Goal: Task Accomplishment & Management: Use online tool/utility

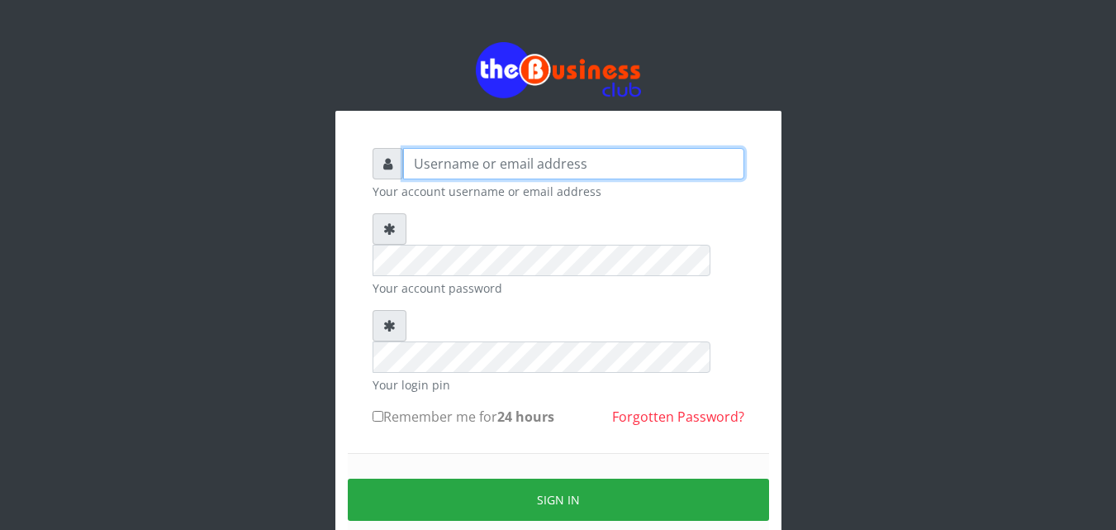
type input "kenachuks"
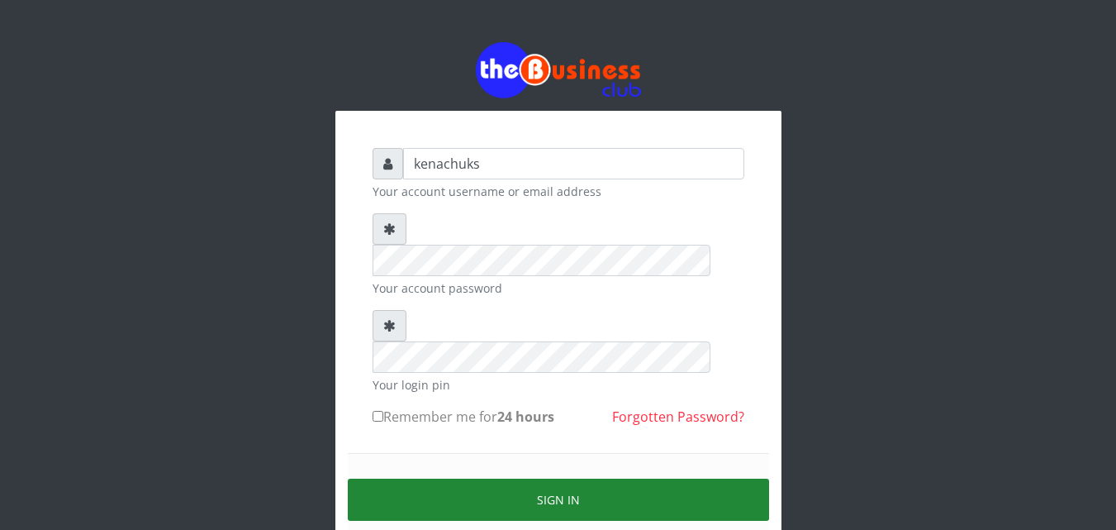
click at [517, 478] on button "Sign in" at bounding box center [558, 499] width 421 height 42
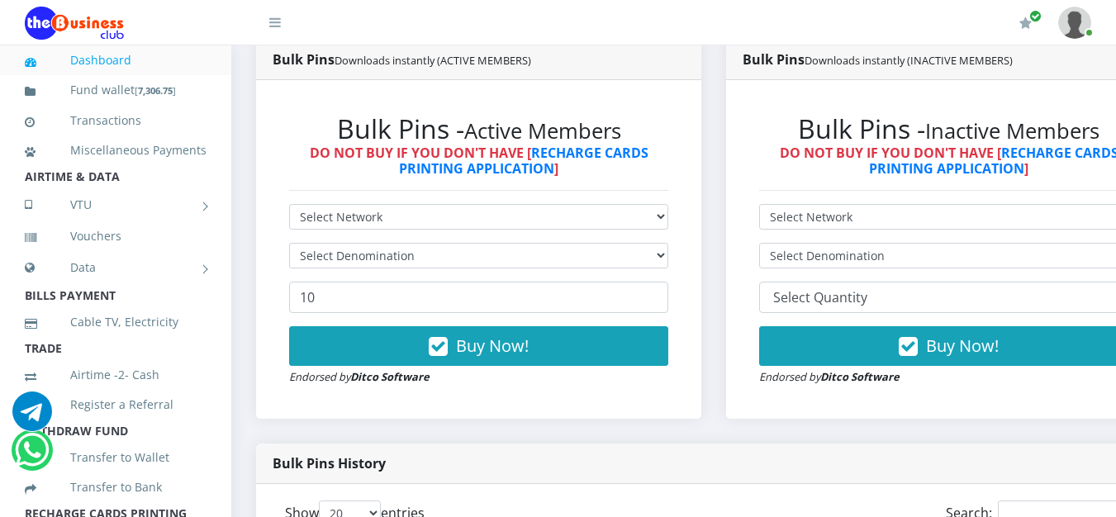
scroll to position [904, 0]
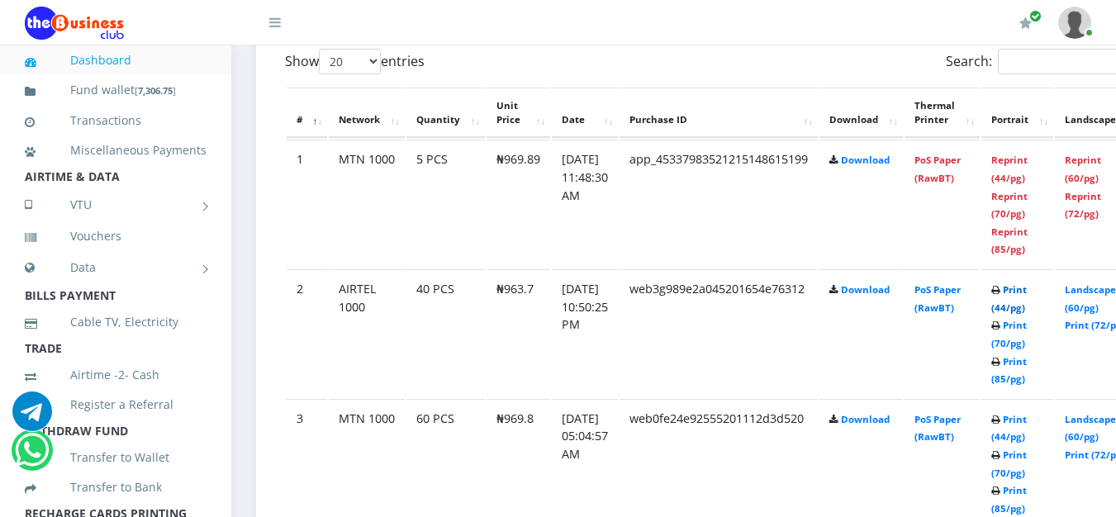
click at [1027, 294] on link "Print (44/pg)" at bounding box center [1010, 298] width 36 height 31
